Goal: Use online tool/utility: Utilize a website feature to perform a specific function

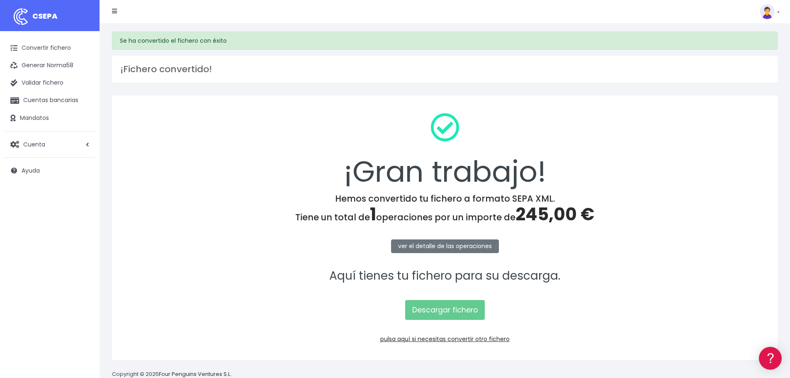
click at [692, 188] on div "¡Gran trabajo!" at bounding box center [445, 149] width 644 height 87
click at [438, 341] on link "pulsa aquí si necesitas convertir otro fichero" at bounding box center [444, 339] width 129 height 8
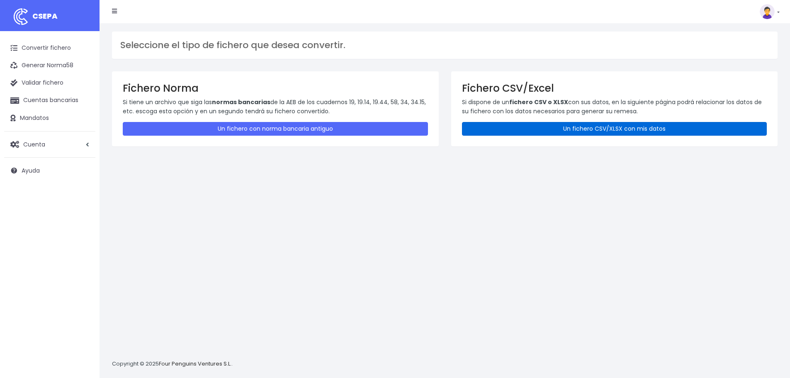
click at [522, 135] on link "Un fichero CSV/XLSX con mis datos" at bounding box center [614, 129] width 305 height 14
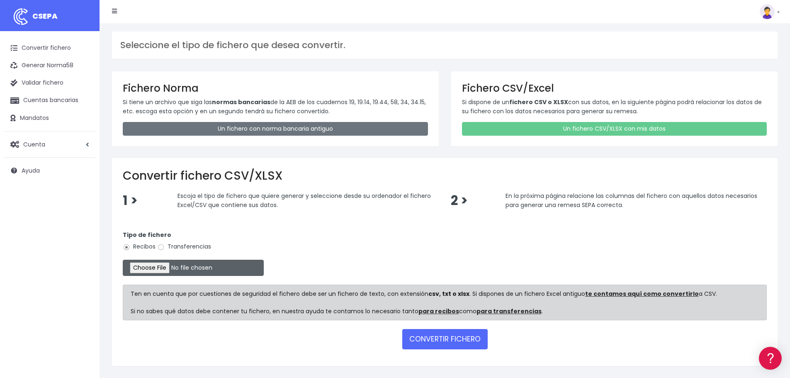
click at [159, 266] on input "file" at bounding box center [193, 268] width 141 height 16
type input "C:\fakepath\Remesa Cobros Confort+ 21082025.xlsx"
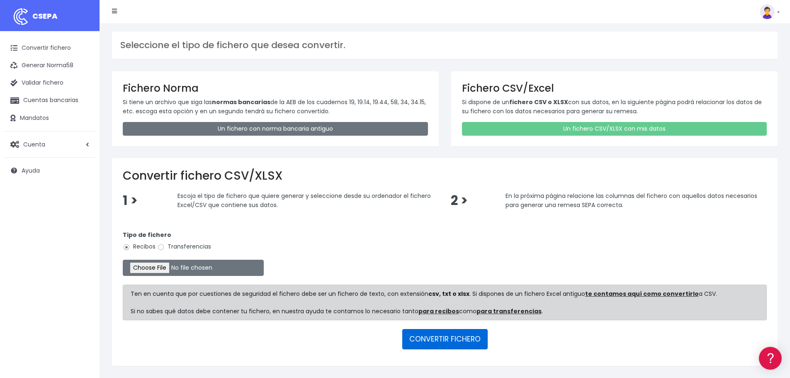
click at [432, 339] on button "CONVERTIR FICHERO" at bounding box center [444, 339] width 85 height 20
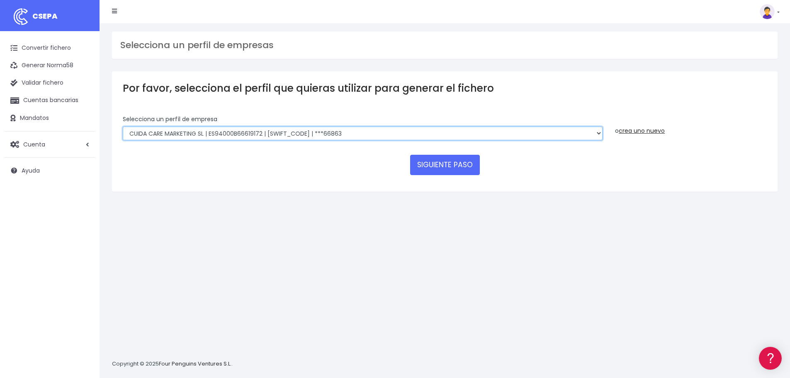
click at [383, 131] on select "Felizvita 2014 SL | ES04000B86993896 | [SWIFT_CODE] | ***80224 CUIDA CARE MARKE…" at bounding box center [363, 134] width 480 height 14
click at [123, 127] on select "Felizvita 2014 SL | ES04000B86993896 | [SWIFT_CODE] | ***80224 CUIDA CARE MARKE…" at bounding box center [363, 134] width 480 height 14
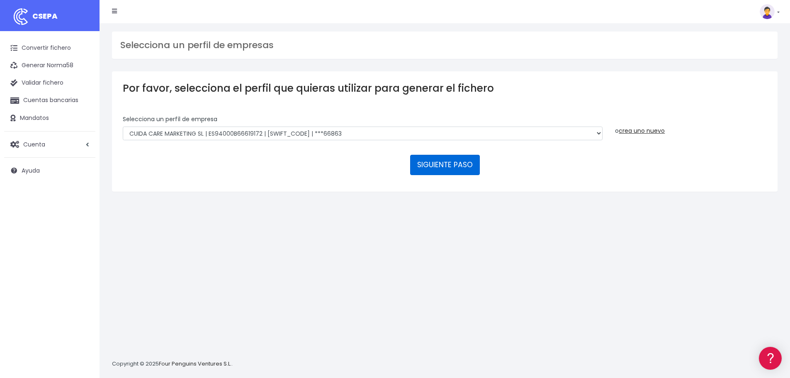
click at [461, 167] on button "SIGUIENTE PASO" at bounding box center [445, 165] width 70 height 20
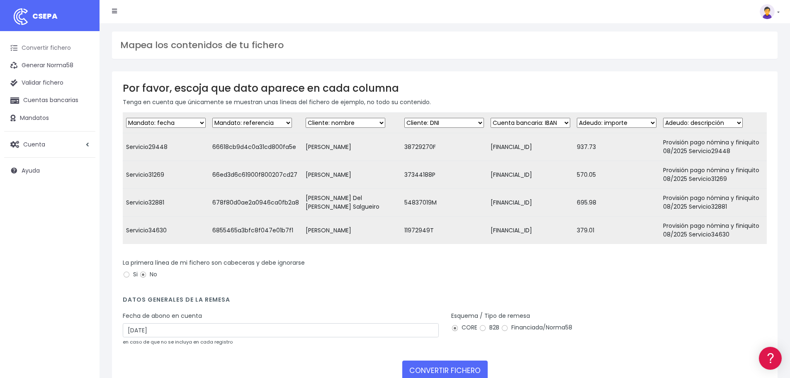
click at [39, 45] on link "Convertir fichero" at bounding box center [49, 47] width 91 height 17
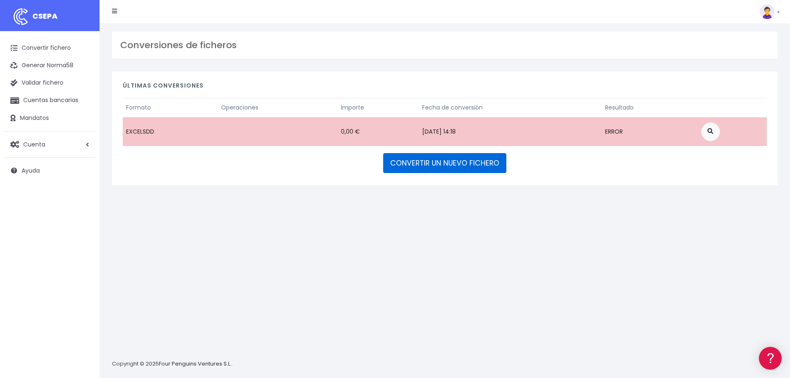
click at [437, 160] on link "CONVERTIR UN NUEVO FICHERO" at bounding box center [444, 163] width 123 height 20
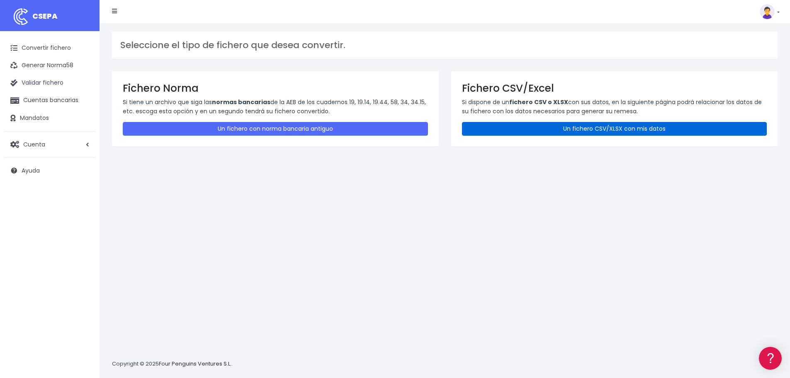
click at [544, 124] on link "Un fichero CSV/XLSX con mis datos" at bounding box center [614, 129] width 305 height 14
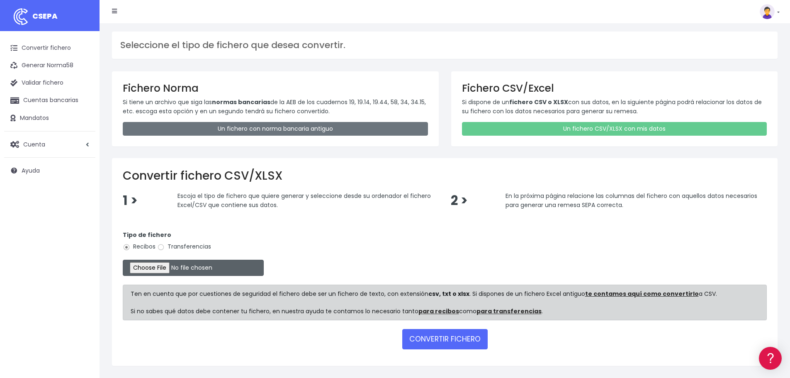
click at [152, 265] on input "file" at bounding box center [193, 268] width 141 height 16
type input "C:\fakepath\Remesa Cobros Confort+ 21082025.xlsx"
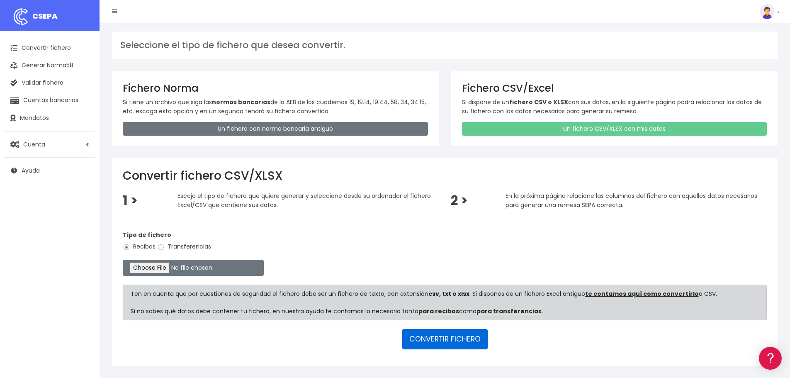
click at [450, 341] on button "CONVERTIR FICHERO" at bounding box center [444, 339] width 85 height 20
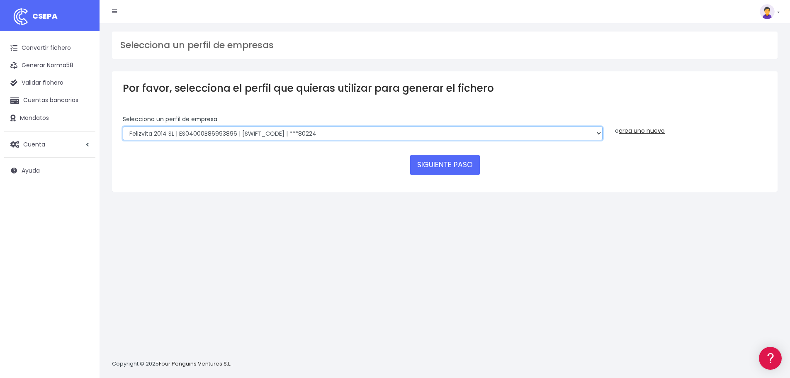
click at [351, 129] on select "Felizvita 2014 SL | ES04000B86993896 | [SWIFT_CODE] | ***80224 CUIDA CARE MARKE…" at bounding box center [363, 134] width 480 height 14
select select "1688"
click at [123, 127] on select "Felizvita 2014 SL | ES04000B86993896 | [SWIFT_CODE] | ***80224 CUIDA CARE MARKE…" at bounding box center [363, 134] width 480 height 14
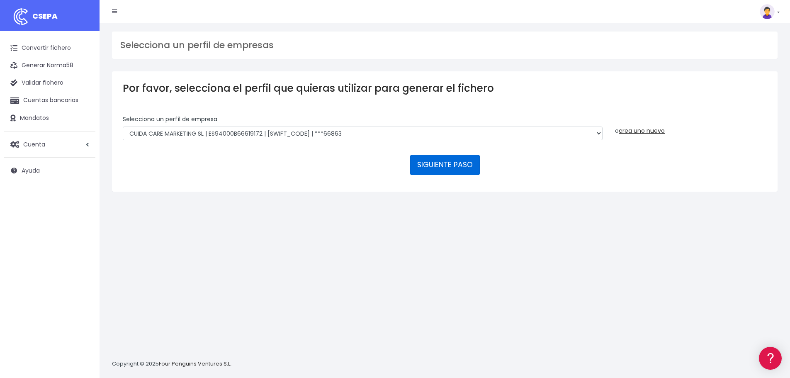
click at [457, 165] on button "SIGUIENTE PASO" at bounding box center [445, 165] width 70 height 20
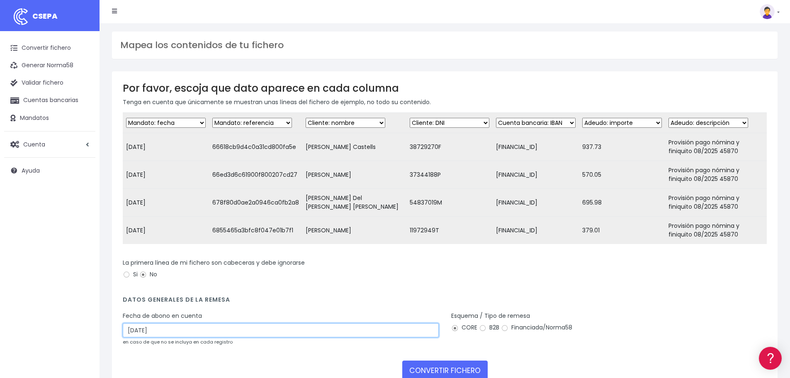
click at [168, 336] on input "23/08/2025" at bounding box center [281, 330] width 316 height 14
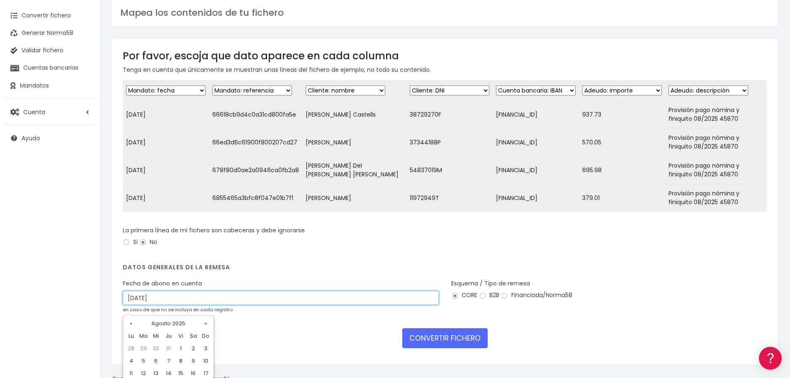
scroll to position [73, 0]
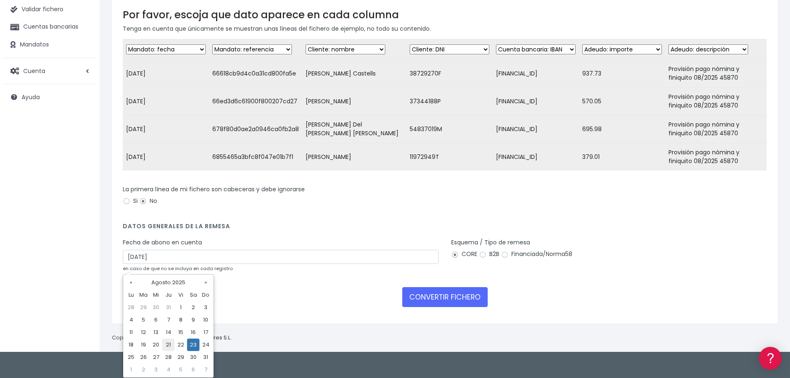
click at [169, 341] on td "21" at bounding box center [168, 345] width 12 height 12
type input "21/08/2025"
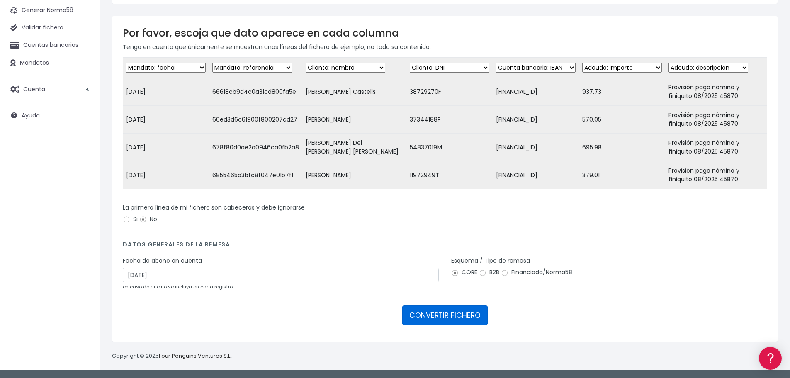
click at [451, 314] on button "CONVERTIR FICHERO" at bounding box center [444, 315] width 85 height 20
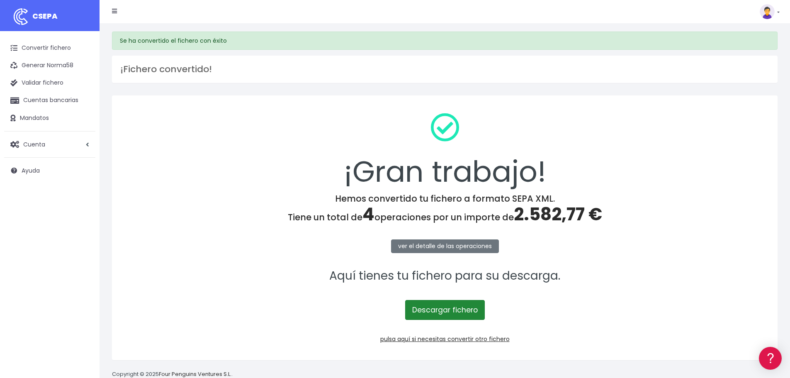
click at [448, 313] on link "Descargar fichero" at bounding box center [445, 310] width 80 height 20
click at [439, 338] on link "pulsa aquí si necesitas convertir otro fichero" at bounding box center [444, 339] width 129 height 8
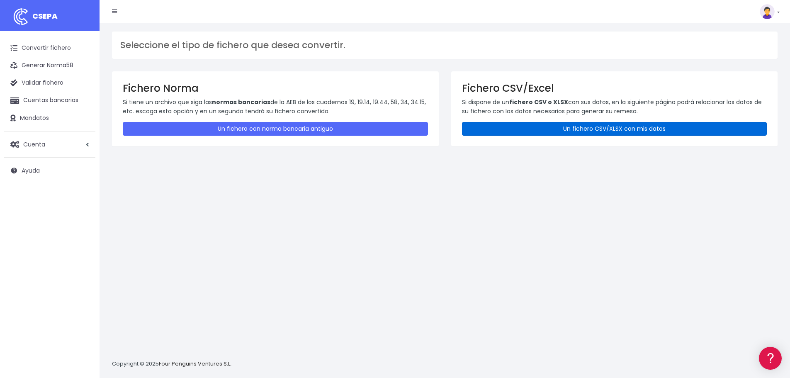
click at [544, 124] on link "Un fichero CSV/XLSX con mis datos" at bounding box center [614, 129] width 305 height 14
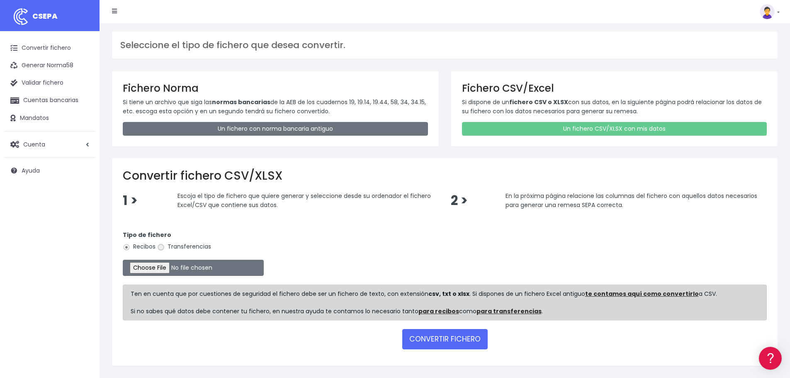
click at [160, 248] on input "Transferencias" at bounding box center [160, 247] width 7 height 7
radio input "true"
click at [166, 269] on input "file" at bounding box center [193, 268] width 141 height 16
type input "C:\fakepath\Remesa Pagos Devs Confort 21082025.xlsx"
click at [447, 341] on button "CONVERTIR FICHERO" at bounding box center [444, 339] width 85 height 20
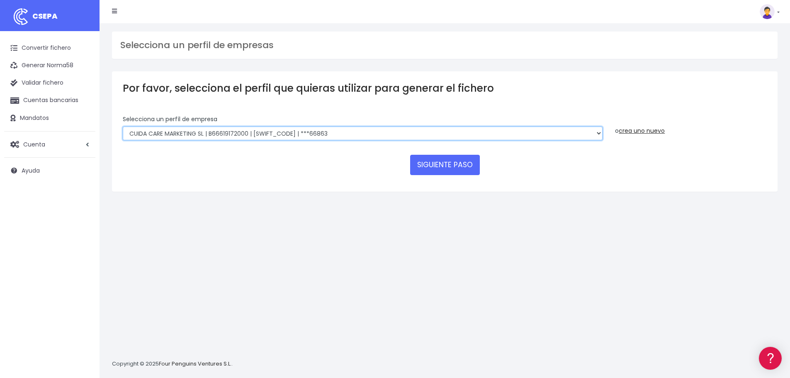
click at [345, 130] on select "Felizvita 2014 SL | B86993896 | CAIXESBBXXX | ***80224 Assisvita Asistencia S.L…" at bounding box center [363, 134] width 480 height 14
click at [123, 127] on select "Felizvita 2014 SL | B86993896 | CAIXESBBXXX | ***80224 Assisvita Asistencia S.L…" at bounding box center [363, 134] width 480 height 14
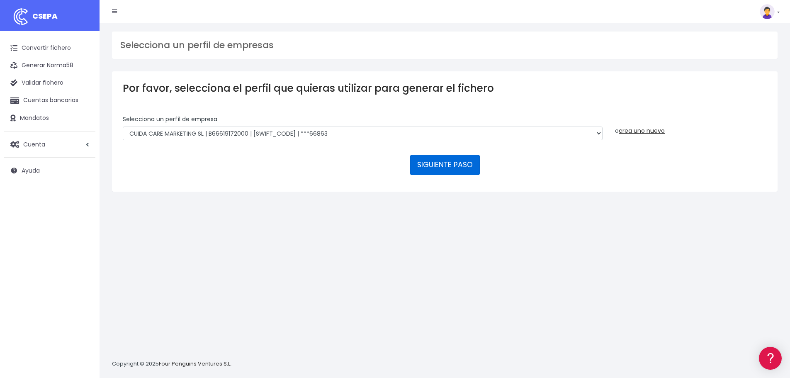
click at [438, 167] on button "SIGUIENTE PASO" at bounding box center [445, 165] width 70 height 20
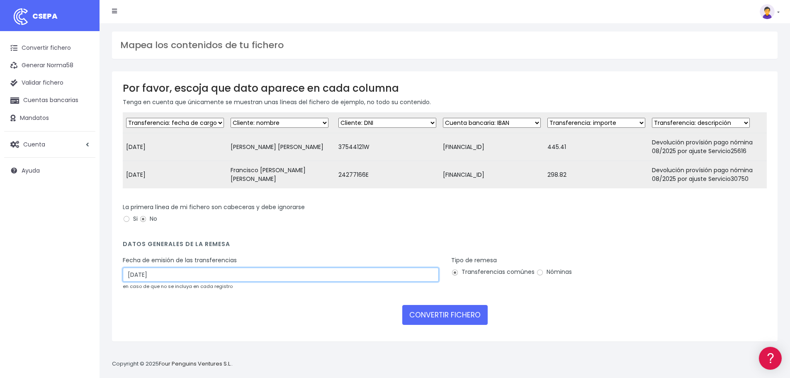
click at [218, 280] on input "[DATE]" at bounding box center [281, 275] width 316 height 14
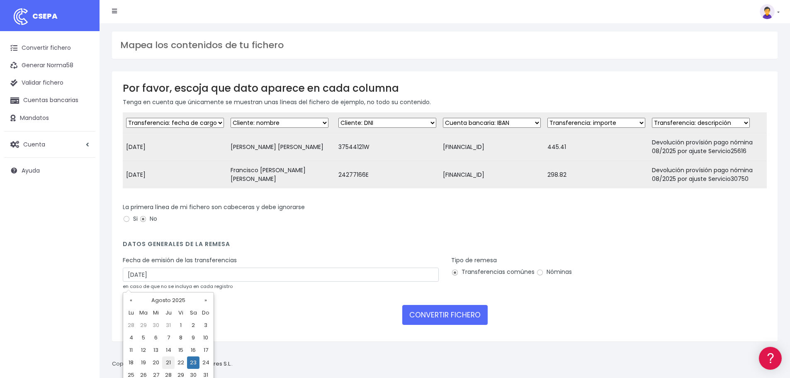
click at [168, 361] on td "21" at bounding box center [168, 362] width 12 height 12
type input "[DATE]"
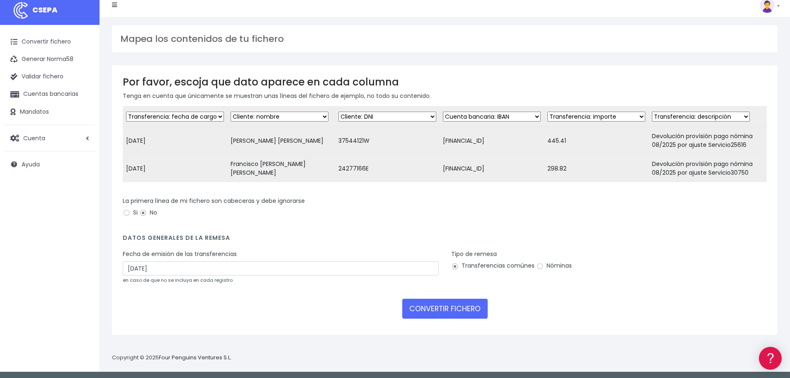
scroll to position [8, 0]
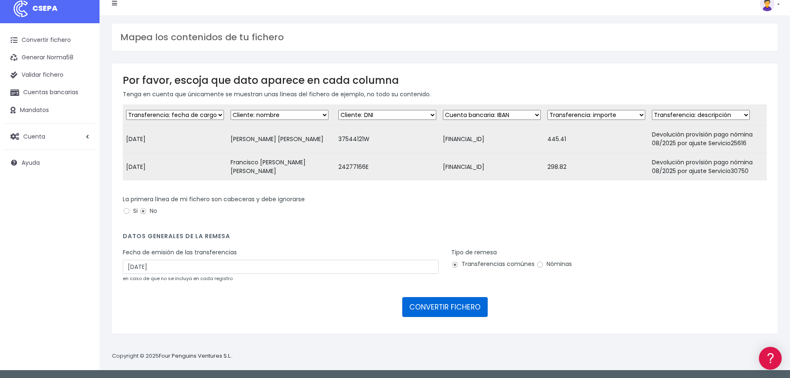
click at [446, 313] on button "CONVERTIR FICHERO" at bounding box center [444, 307] width 85 height 20
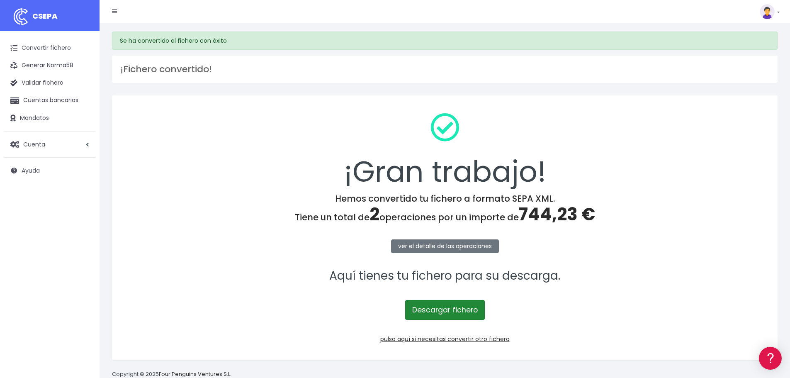
click at [444, 308] on link "Descargar fichero" at bounding box center [445, 310] width 80 height 20
